Goal: Information Seeking & Learning: Learn about a topic

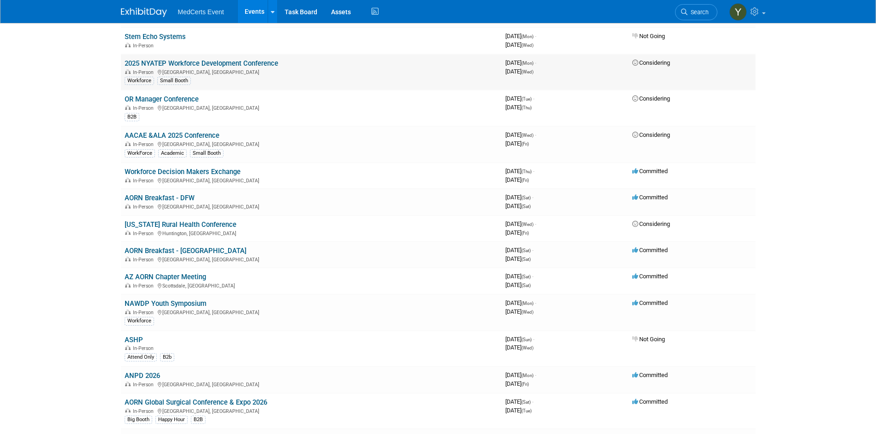
scroll to position [230, 0]
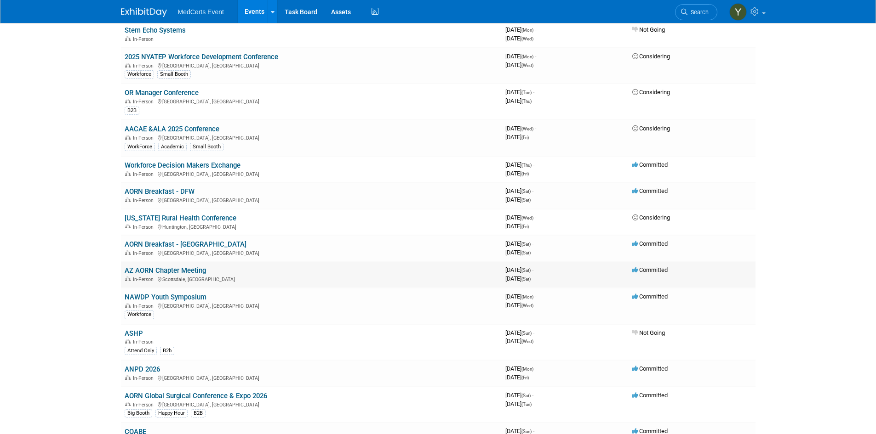
click at [220, 275] on td "AZ AORN Chapter Meeting In-Person Scottsdale, AZ" at bounding box center [311, 275] width 381 height 26
click at [188, 269] on link "AZ AORN Chapter Meeting" at bounding box center [165, 271] width 81 height 8
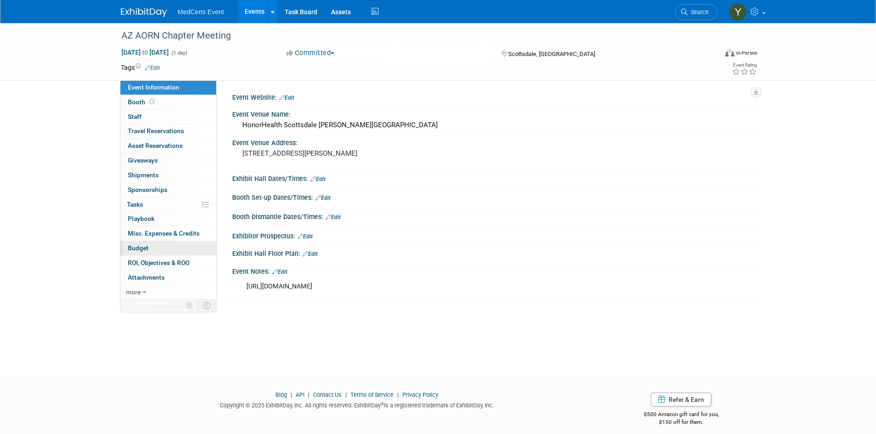
click at [154, 250] on link "Budget" at bounding box center [168, 248] width 96 height 14
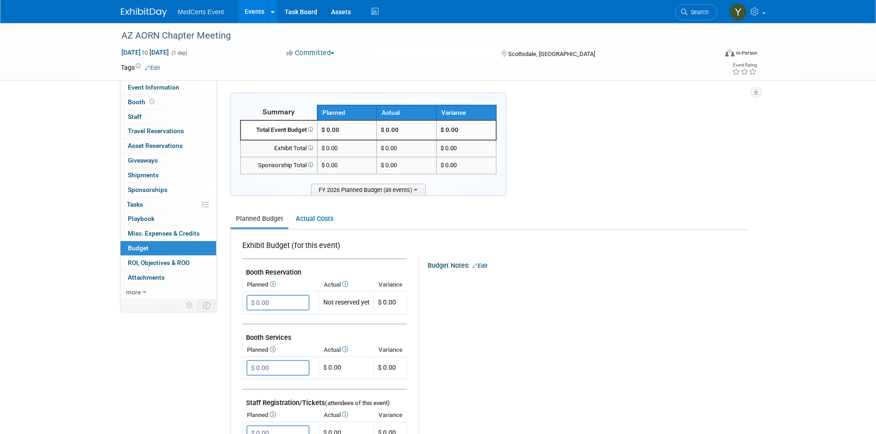
click at [257, 11] on link "Events" at bounding box center [255, 11] width 34 height 23
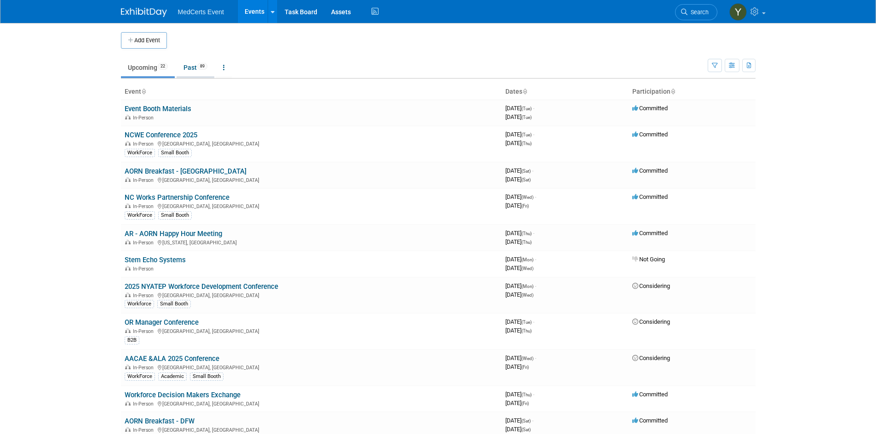
click at [189, 68] on link "Past 89" at bounding box center [195, 67] width 38 height 17
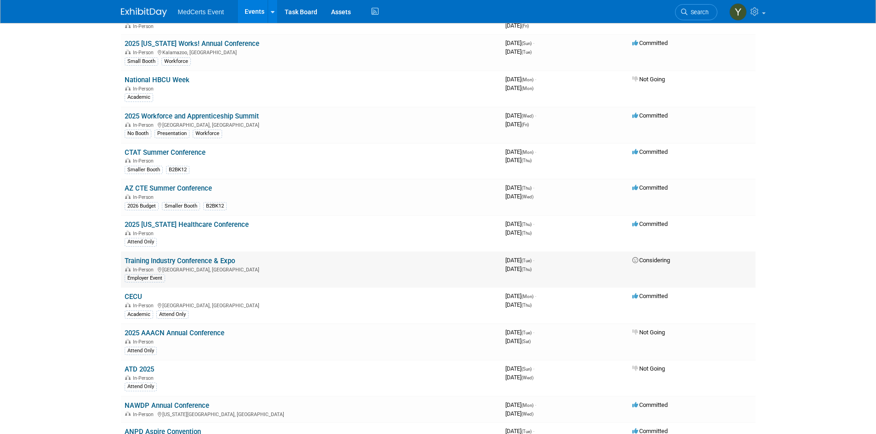
scroll to position [184, 0]
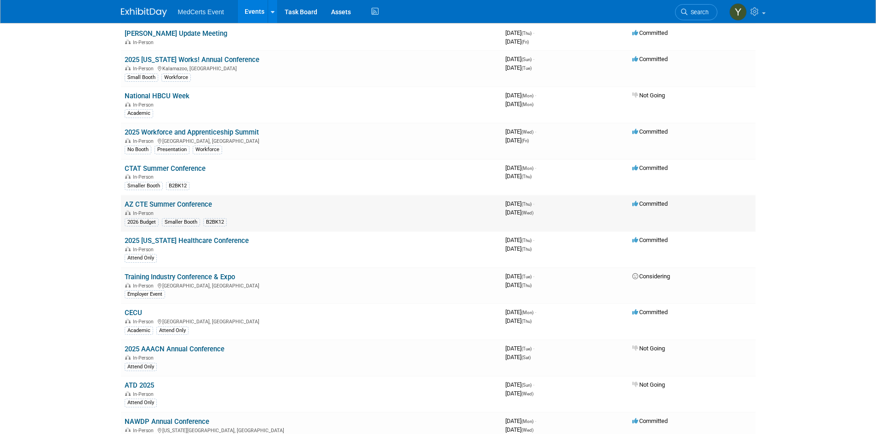
click at [188, 207] on link "AZ CTE Summer Conference" at bounding box center [168, 204] width 87 height 8
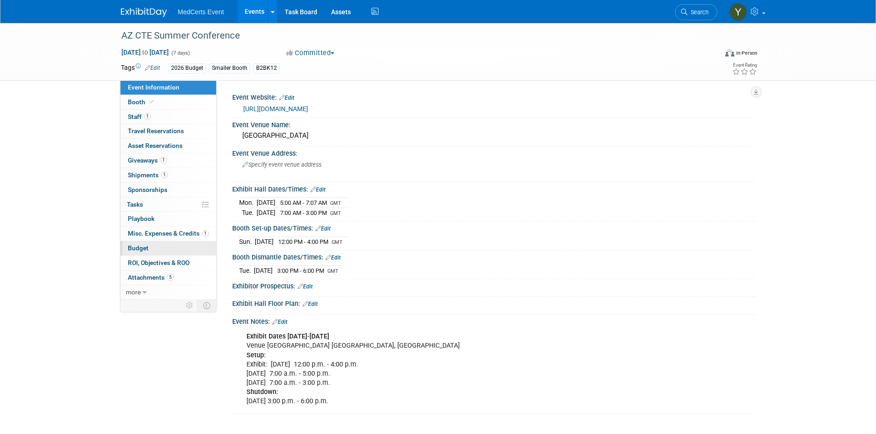
click at [160, 251] on link "Budget" at bounding box center [168, 248] width 96 height 14
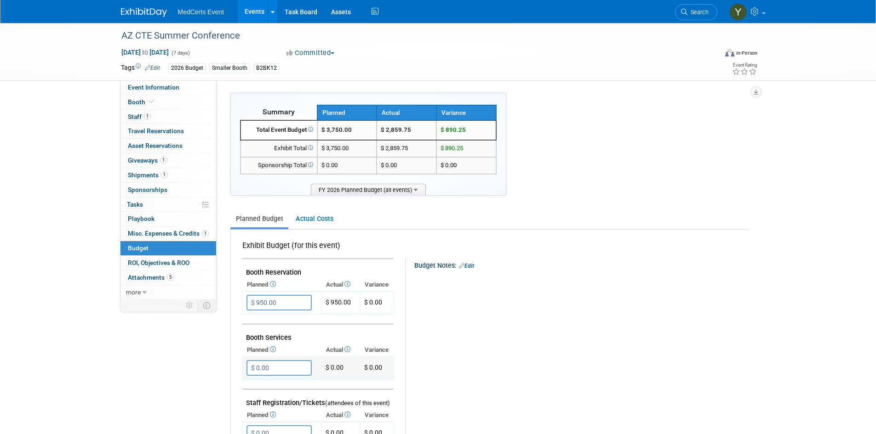
click at [348, 366] on td "$ 0.00" at bounding box center [340, 368] width 39 height 23
click at [255, 15] on link "Events" at bounding box center [255, 11] width 34 height 23
